Goal: Find specific page/section: Find specific page/section

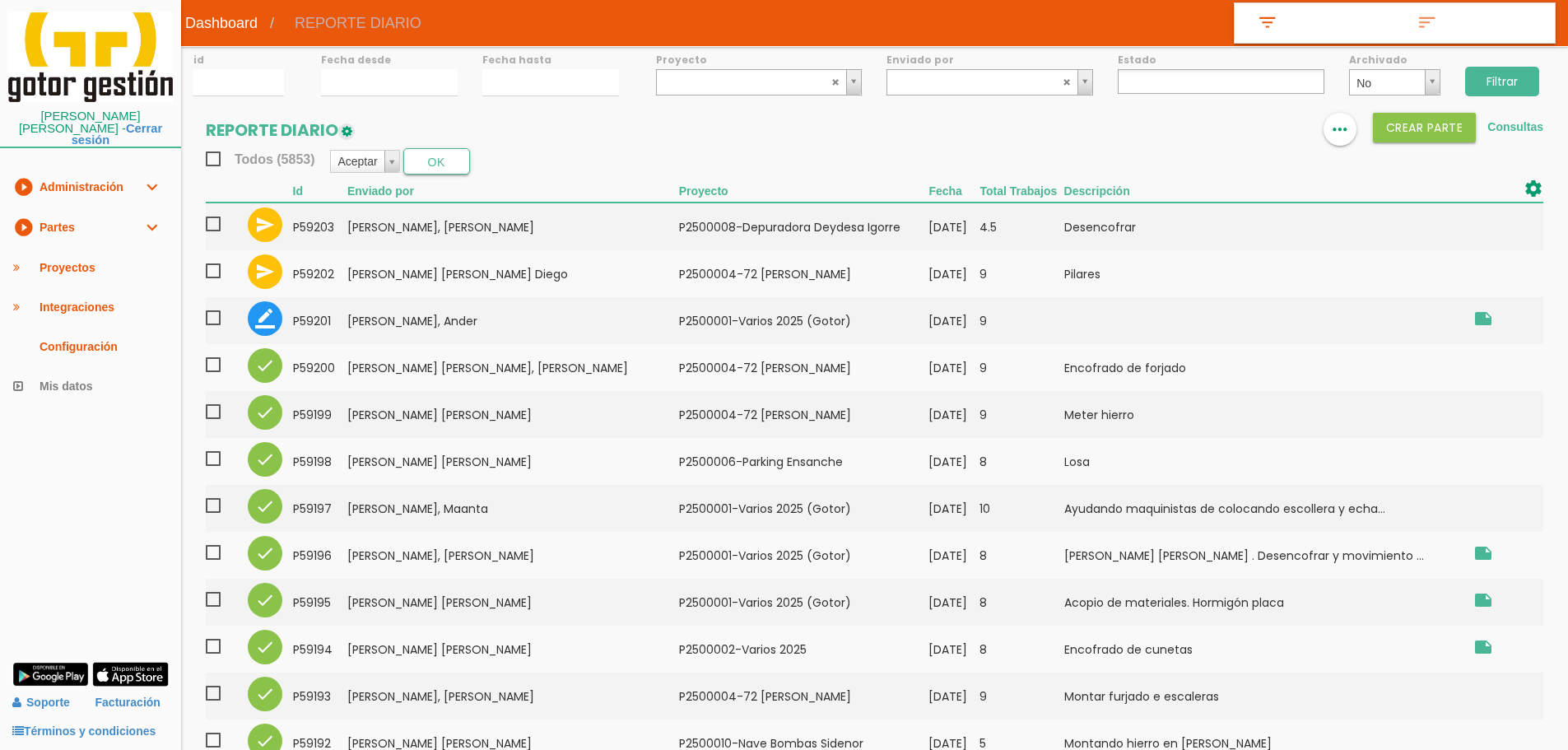
select select
click at [1269, 132] on div "format_list_bulleted view_column more_horiz Crear PARTE Consultas" at bounding box center [1384, 130] width 319 height 33
click at [1244, 121] on img at bounding box center [1241, 130] width 19 height 19
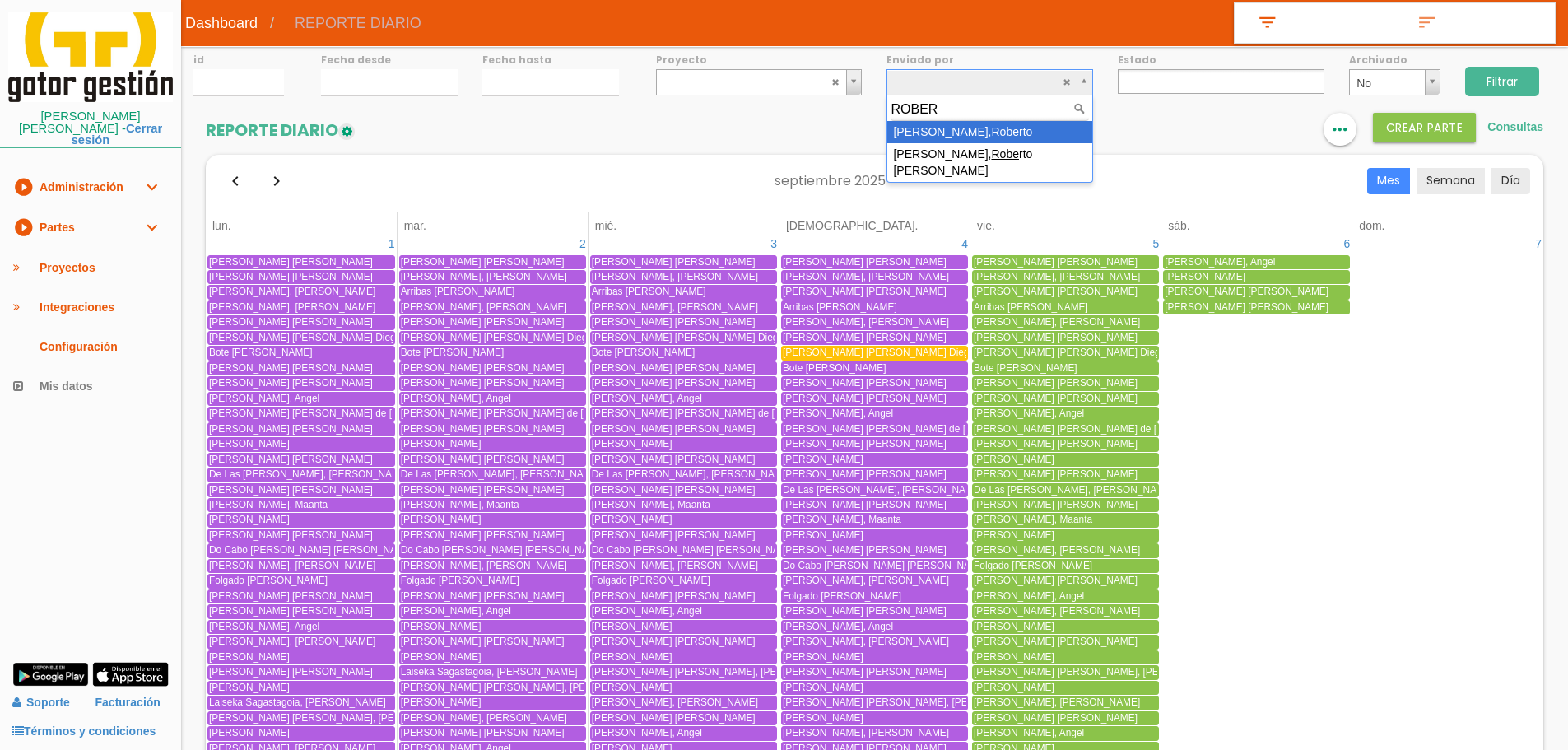
type input "[PERSON_NAME]"
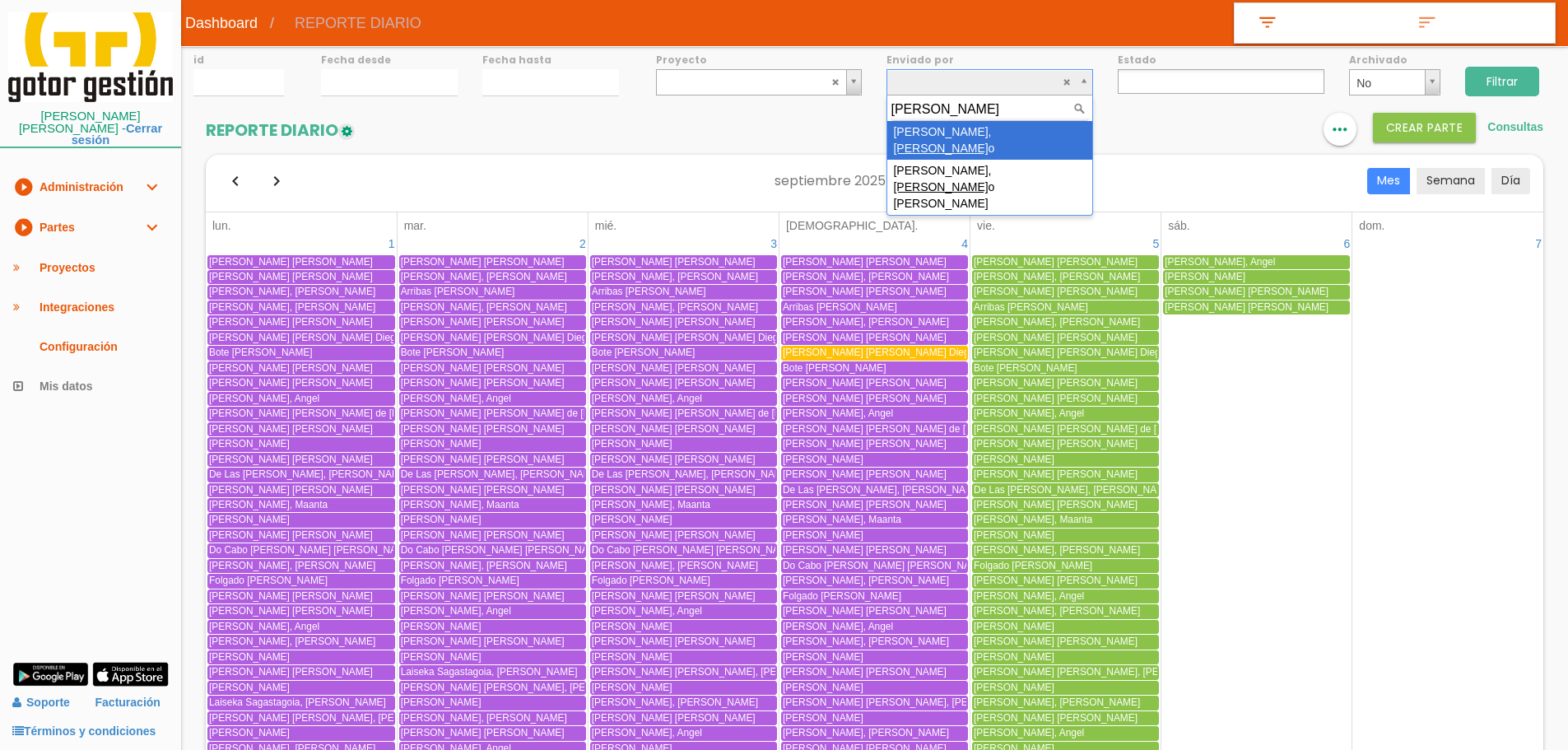
select select "24"
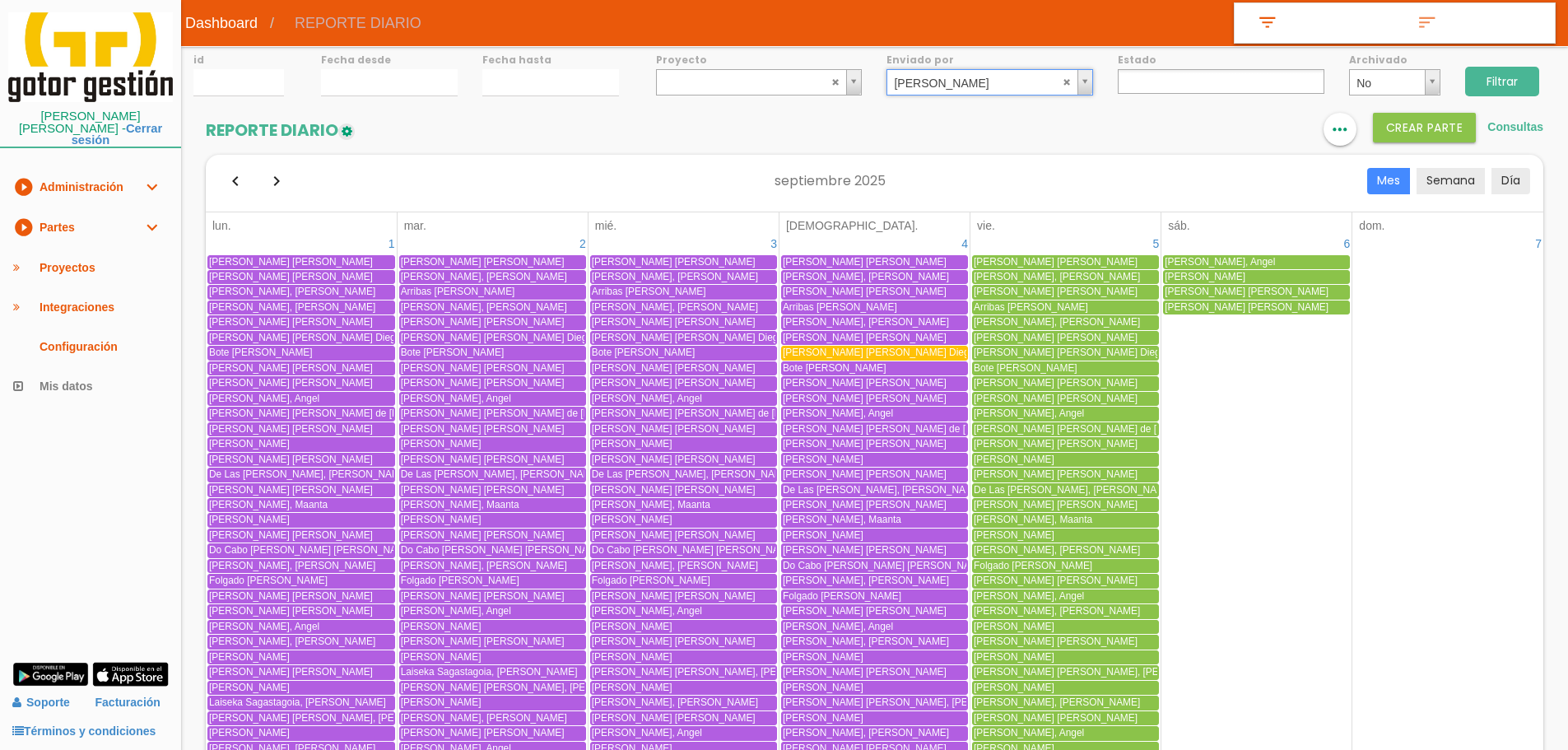
click at [1482, 79] on input "Filtrar" at bounding box center [1502, 82] width 74 height 30
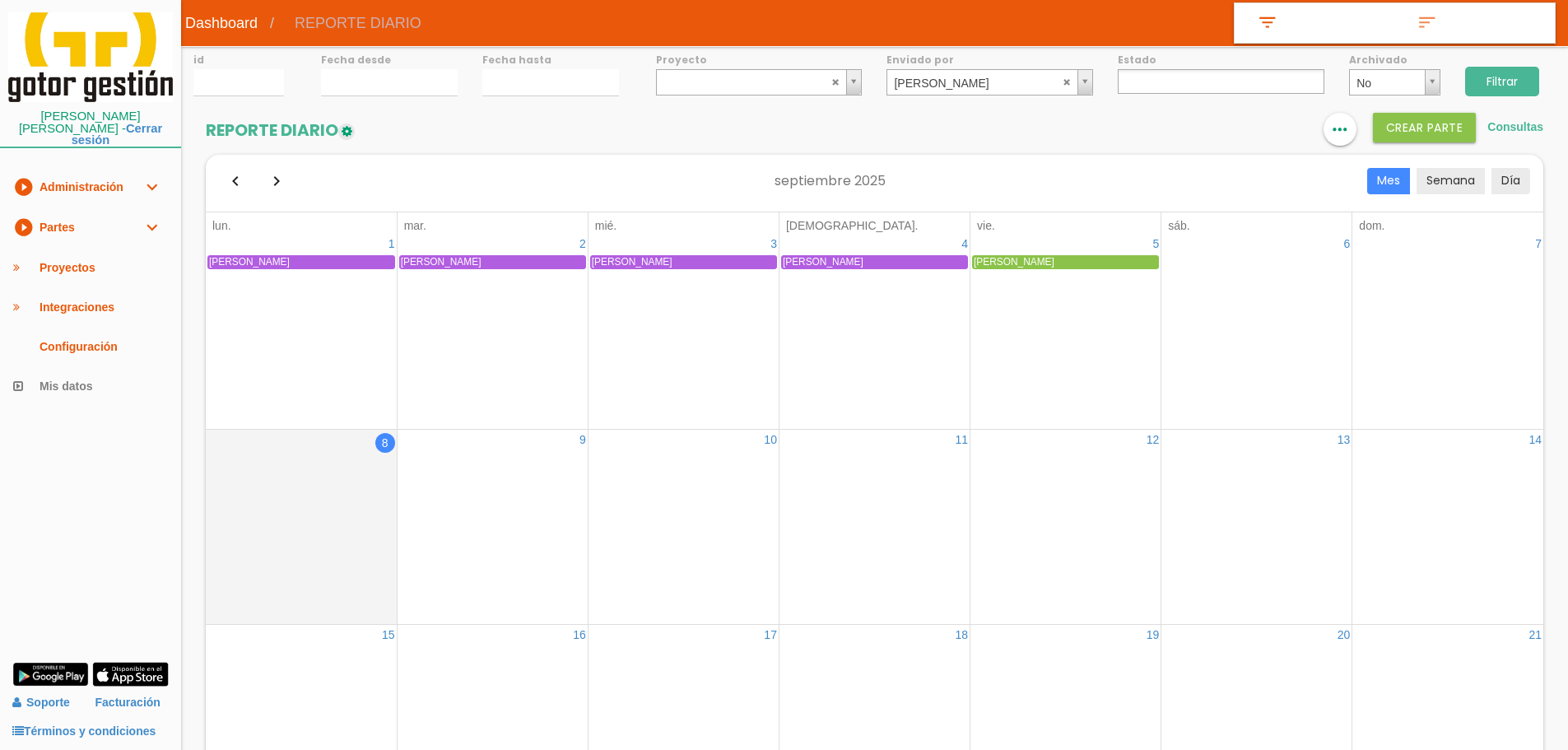
select select
click at [1232, 128] on icon "format_list_bulleted" at bounding box center [1241, 130] width 21 height 33
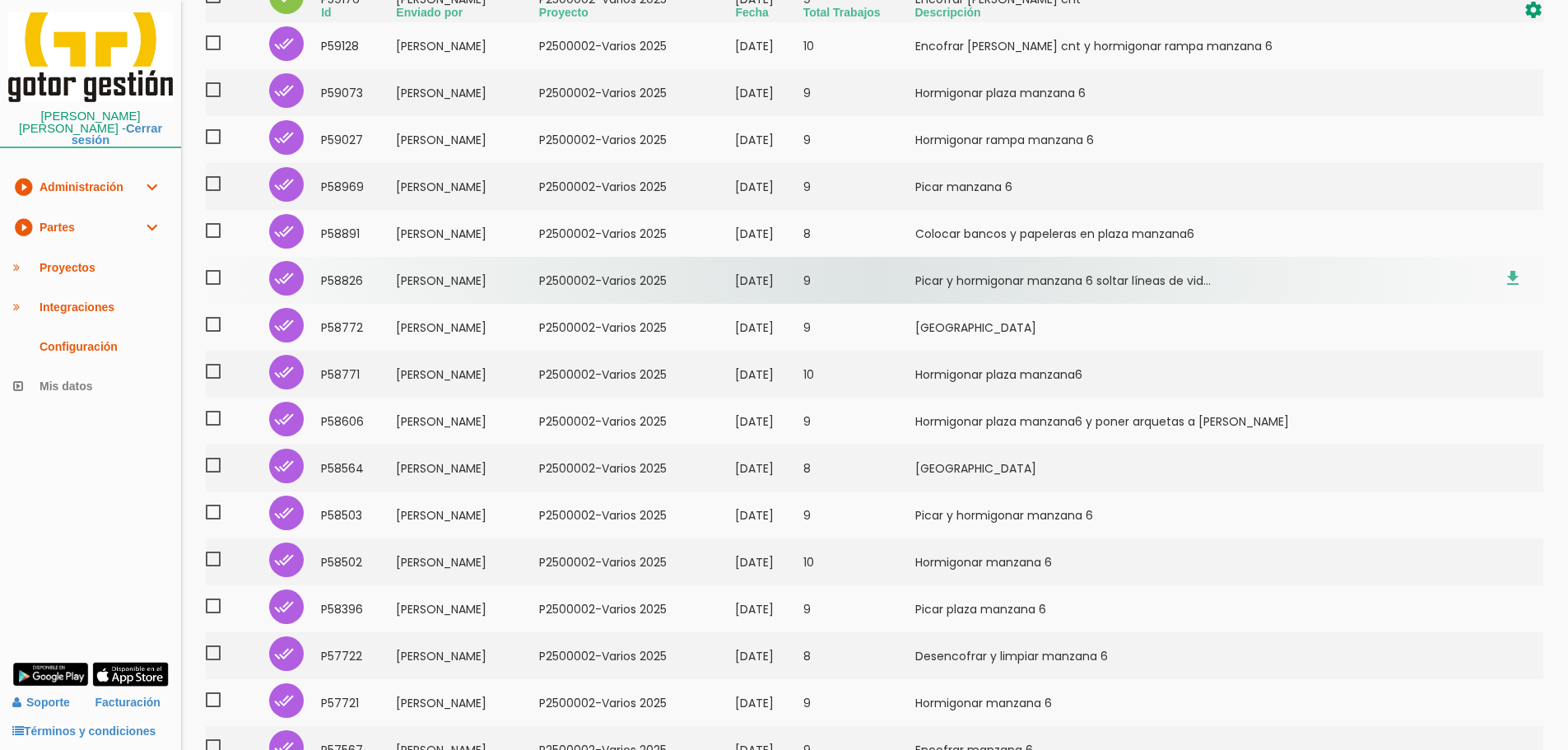
scroll to position [329, 0]
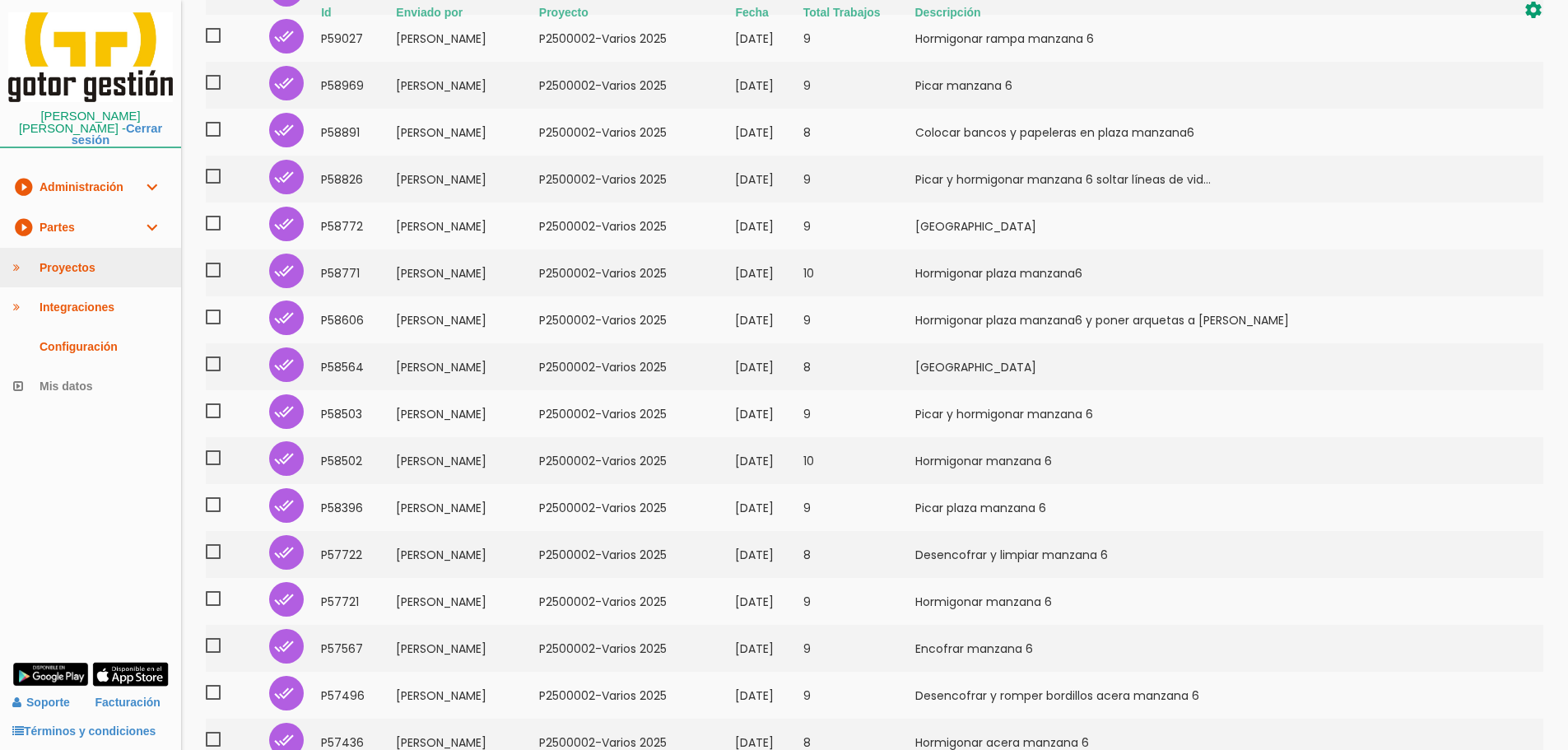
drag, startPoint x: 94, startPoint y: 208, endPoint x: 89, endPoint y: 251, distance: 43.3
click at [94, 208] on link "play_circle_filled Partes expand_more" at bounding box center [90, 228] width 181 height 41
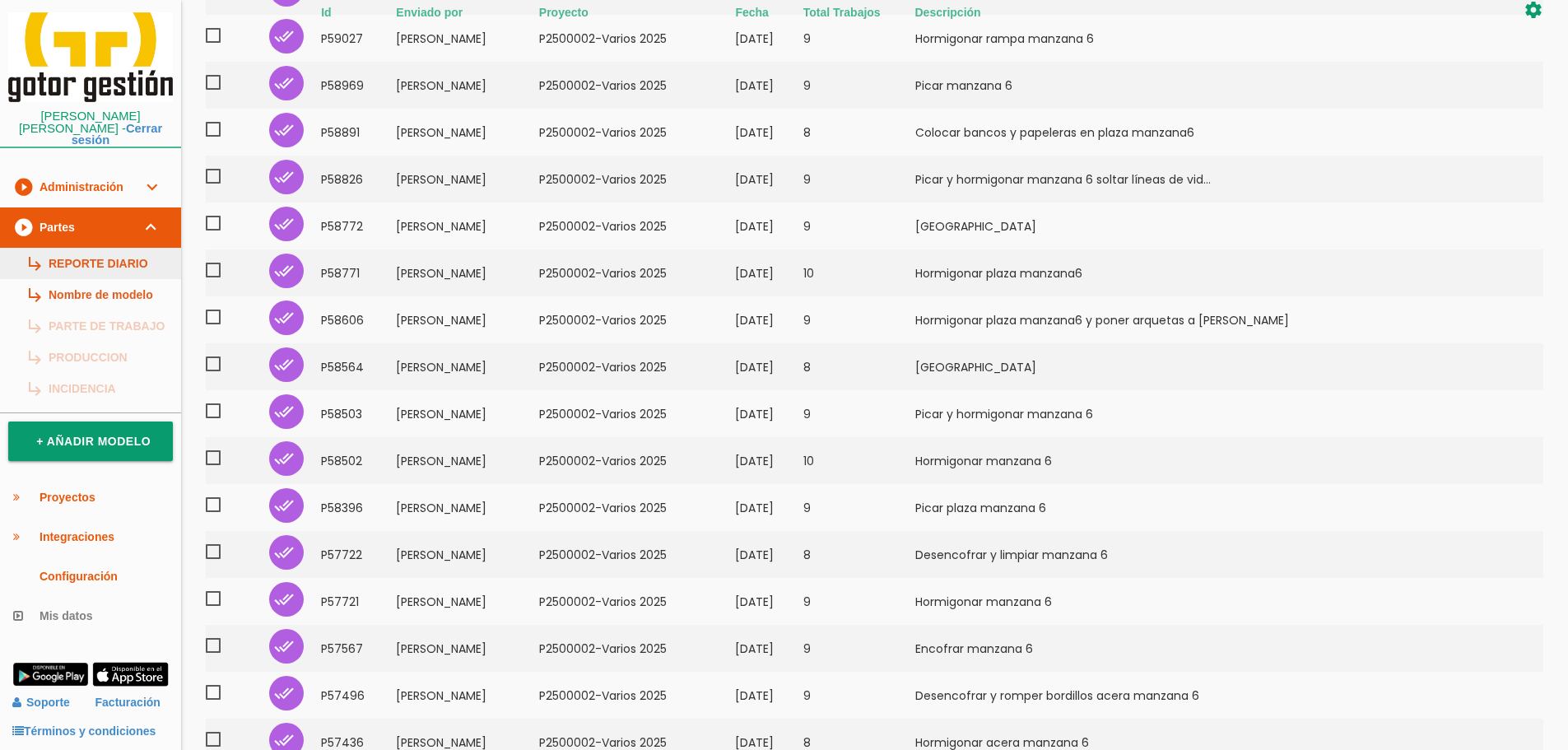
click at [92, 258] on link "subdirectory_arrow_right REPORTE DIARIO" at bounding box center [90, 263] width 181 height 32
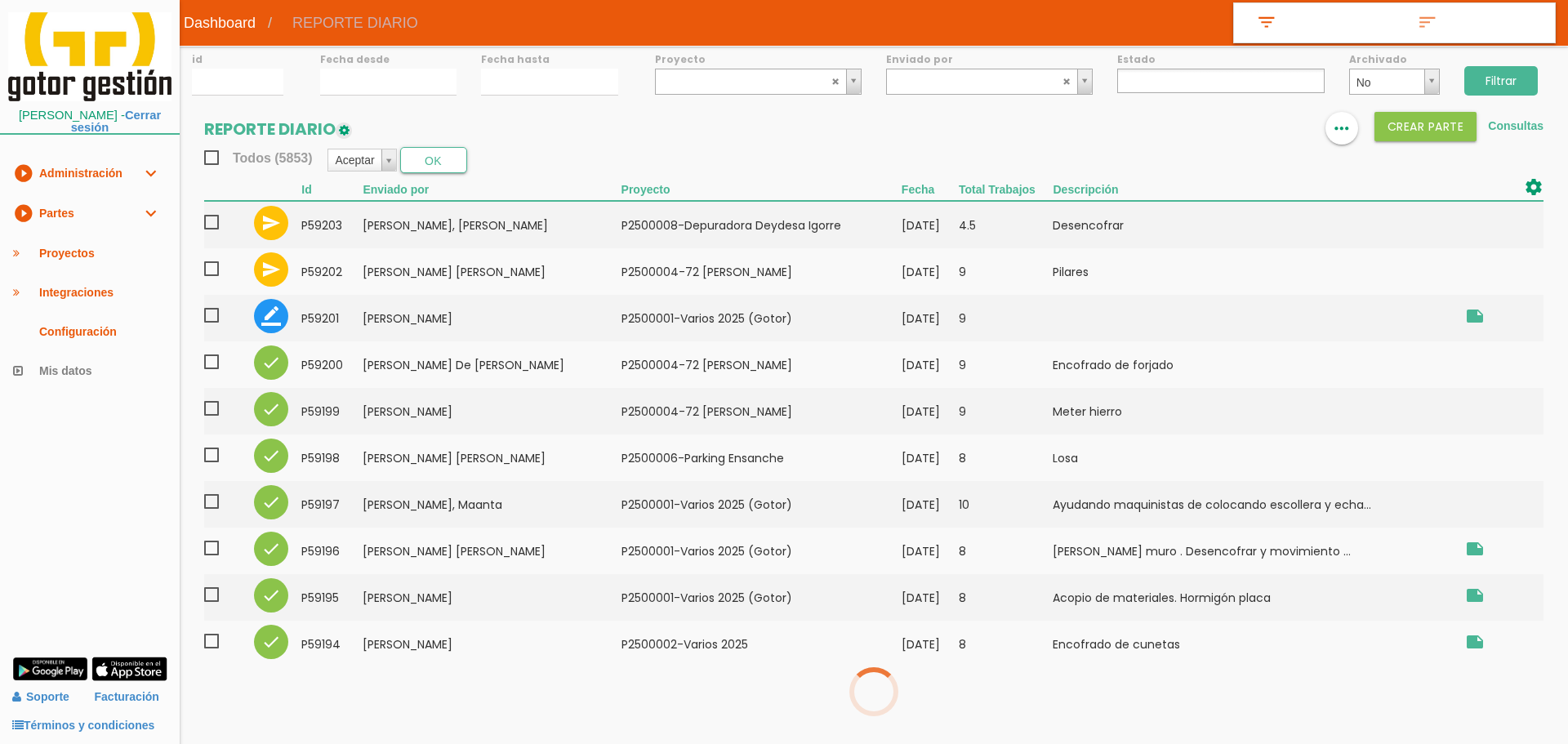
select select
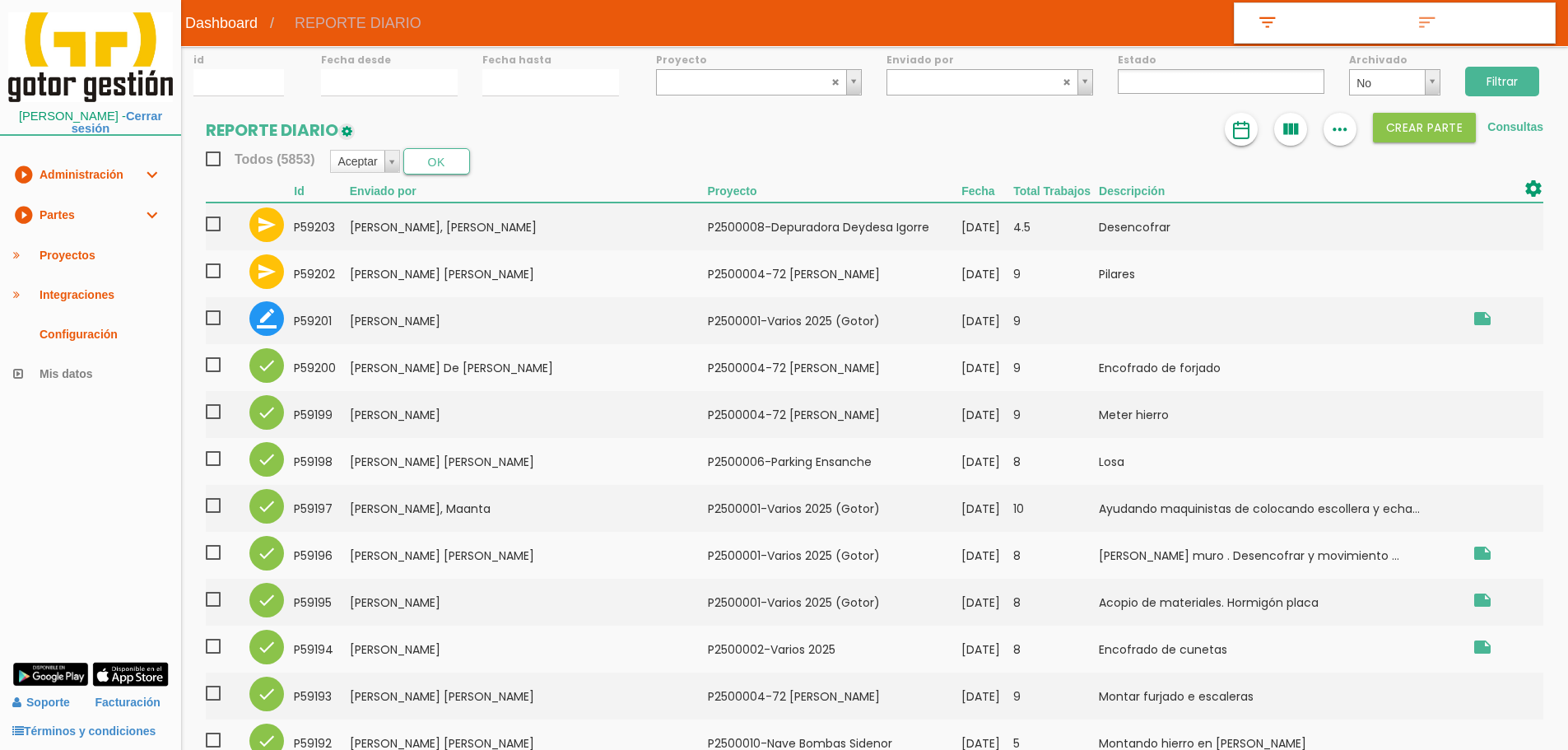
click at [1246, 136] on img at bounding box center [1241, 130] width 19 height 19
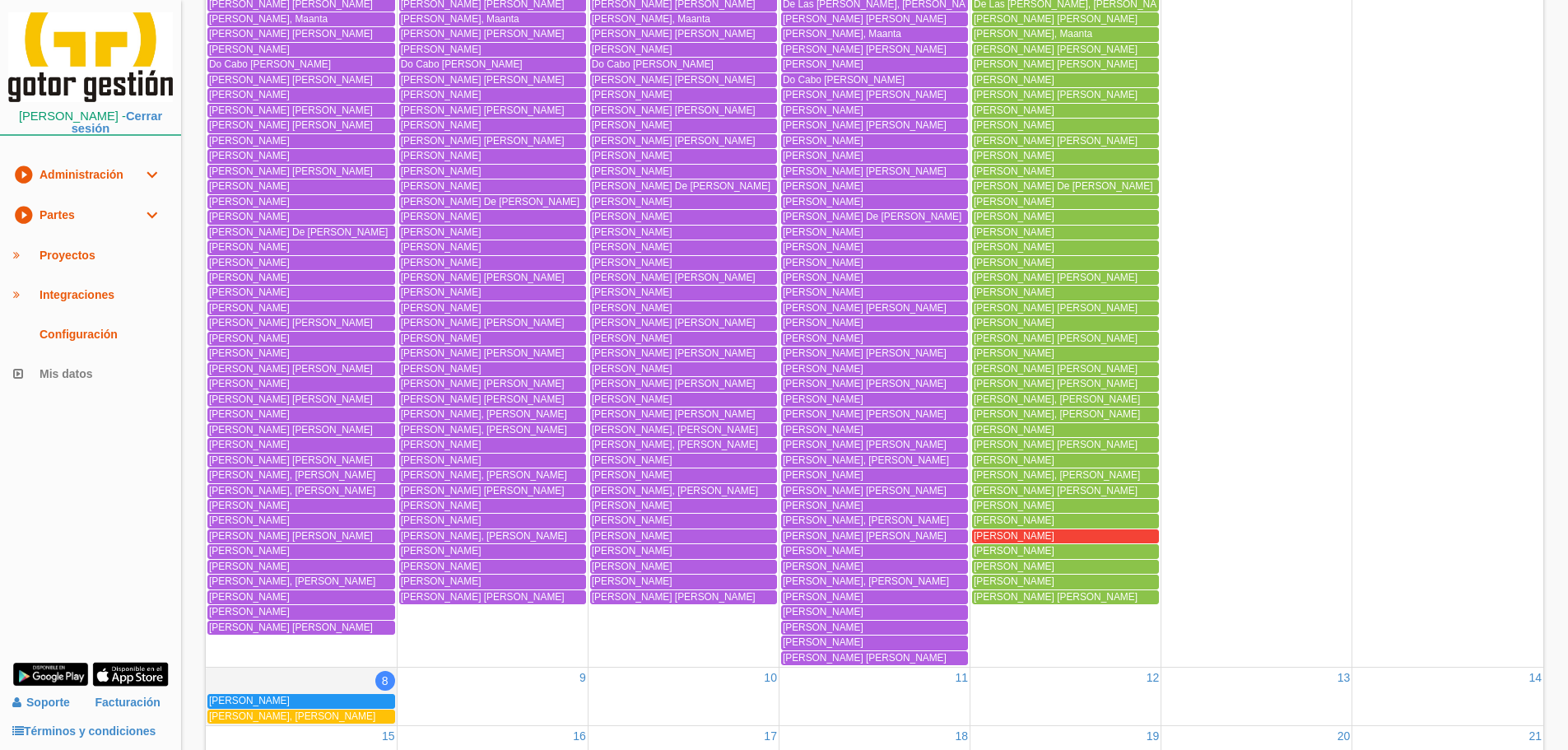
scroll to position [577, 0]
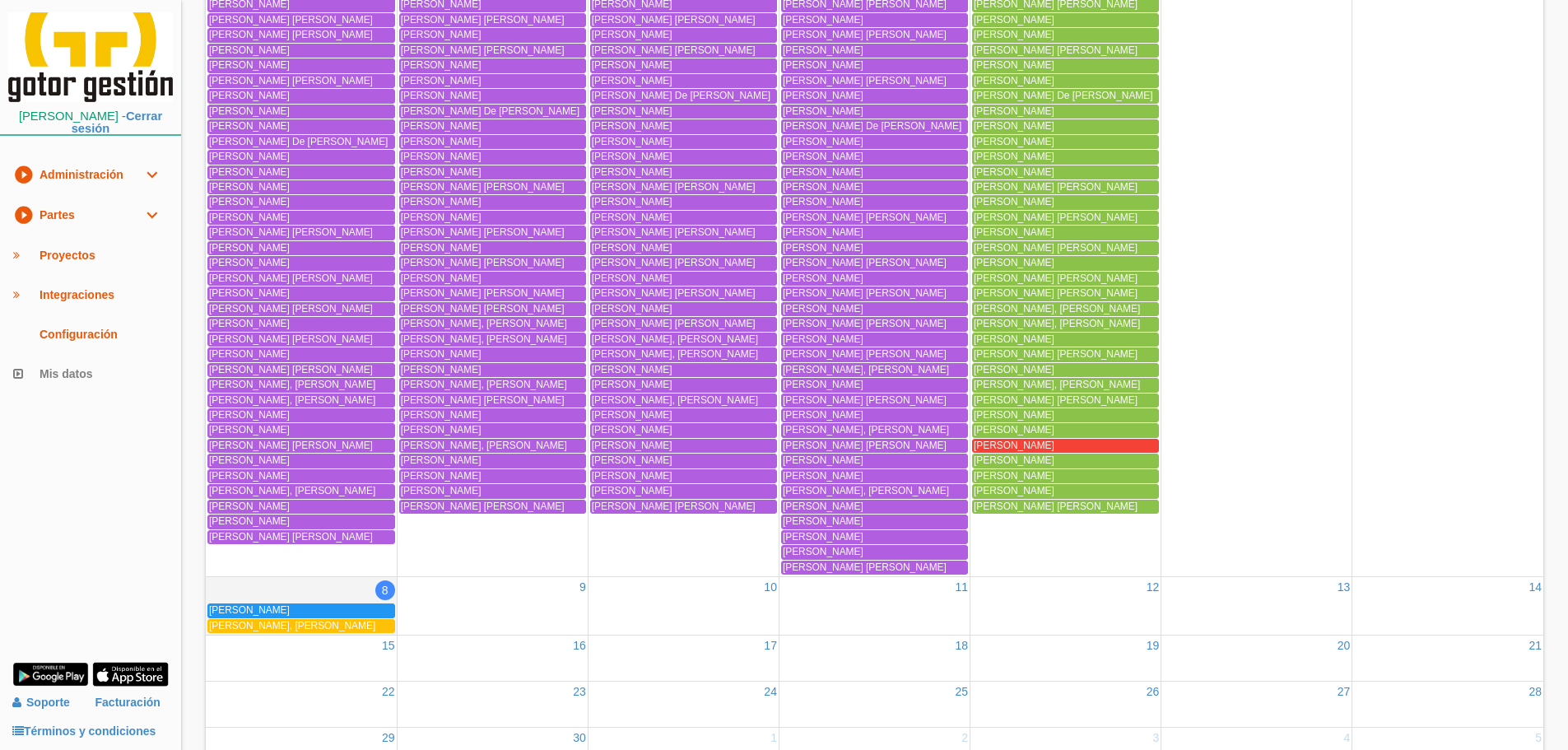
click at [1035, 449] on span "[PERSON_NAME] [PERSON_NAME]" at bounding box center [1014, 445] width 81 height 11
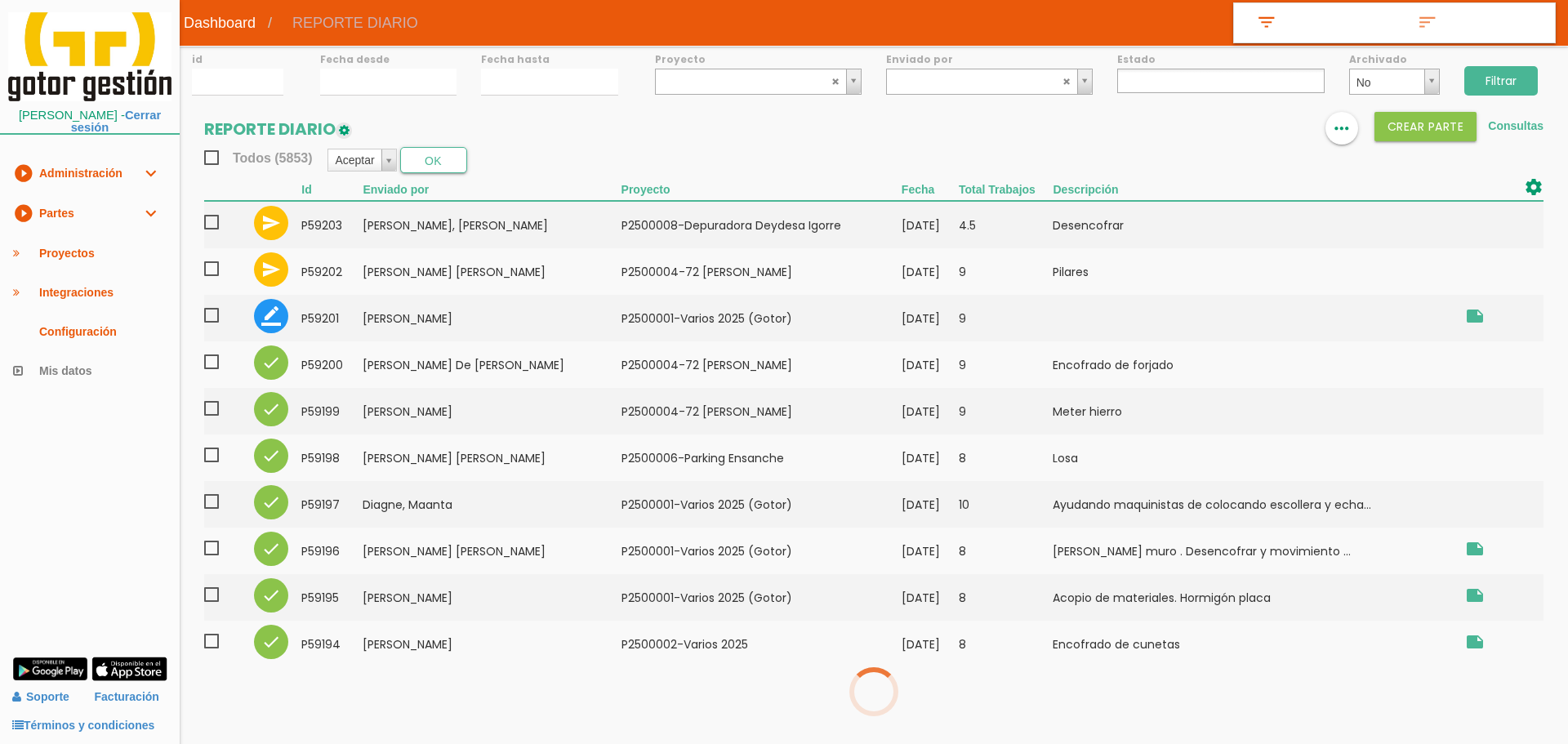
select select
